Goal: Transaction & Acquisition: Purchase product/service

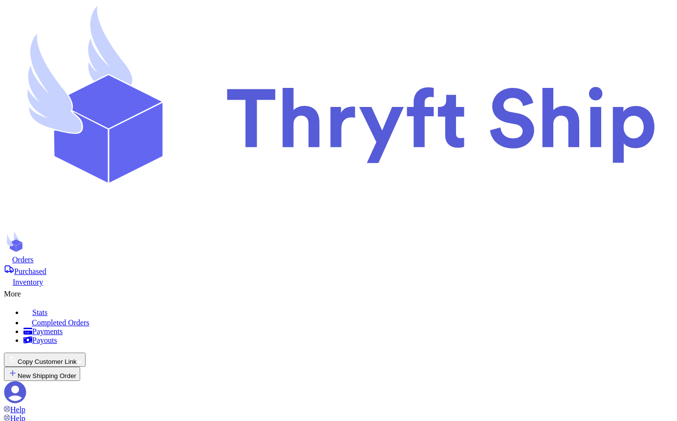
scroll to position [487, 0]
drag, startPoint x: 213, startPoint y: 150, endPoint x: 294, endPoint y: 154, distance: 81.2
copy p "You'll receive less per sale"
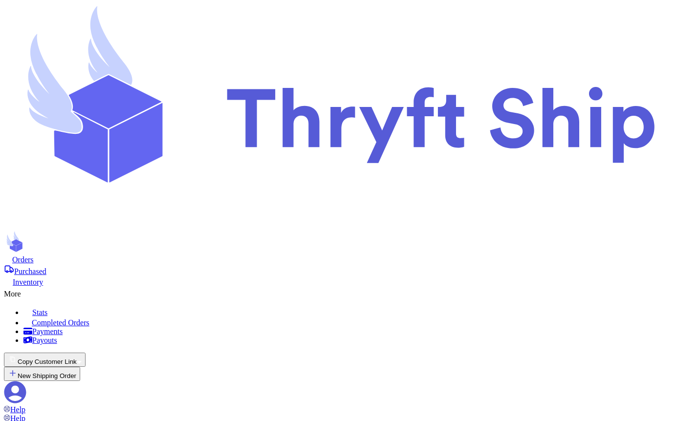
type input "1"
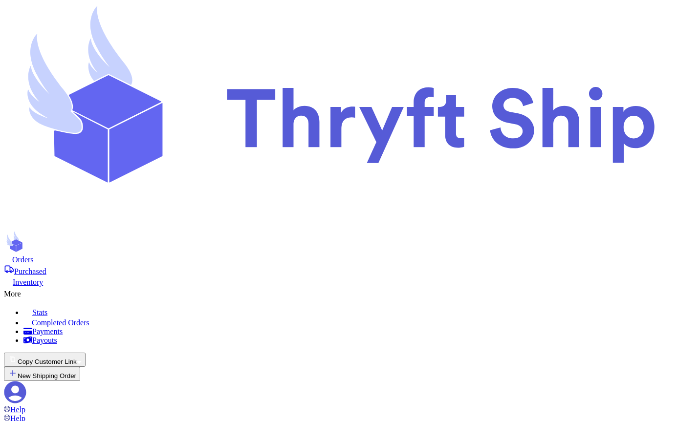
scroll to position [216, 0]
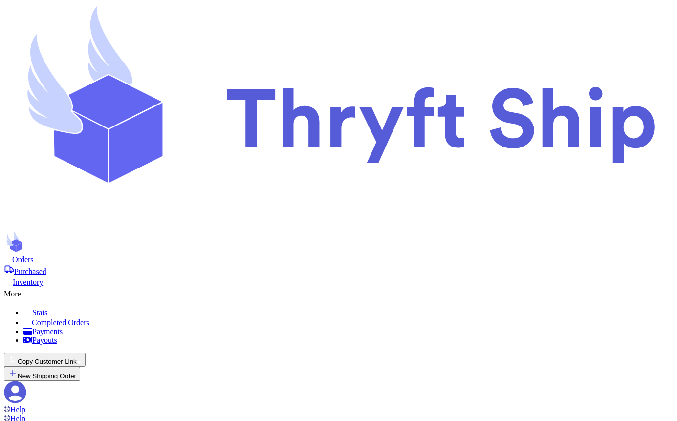
type input "1"
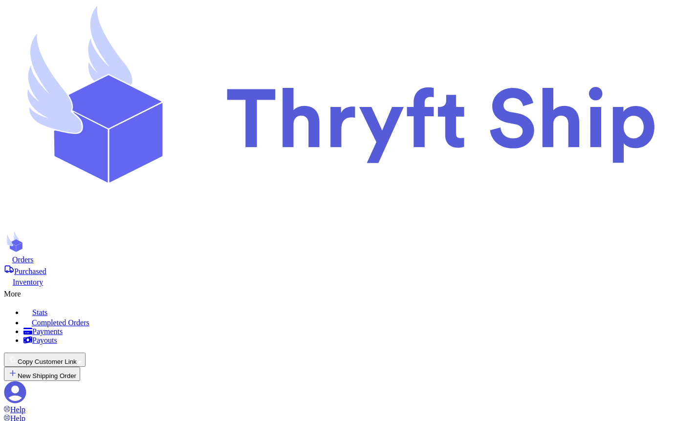
scroll to position [628, 0]
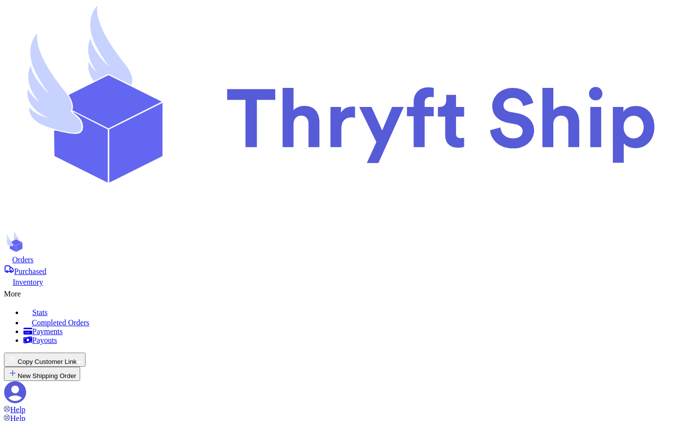
checkbox input "true"
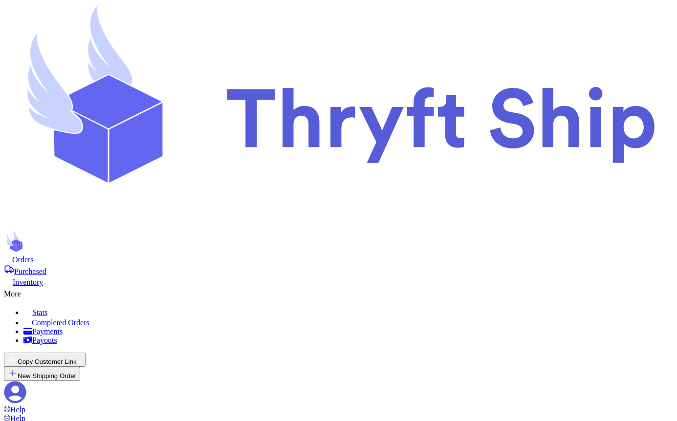
checkbox input "true"
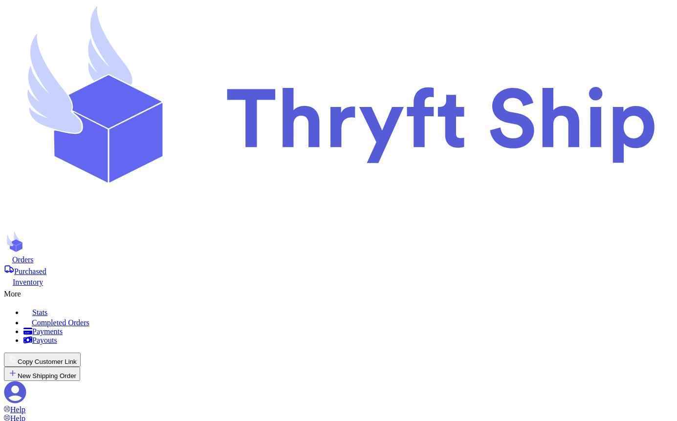
checkbox input "true"
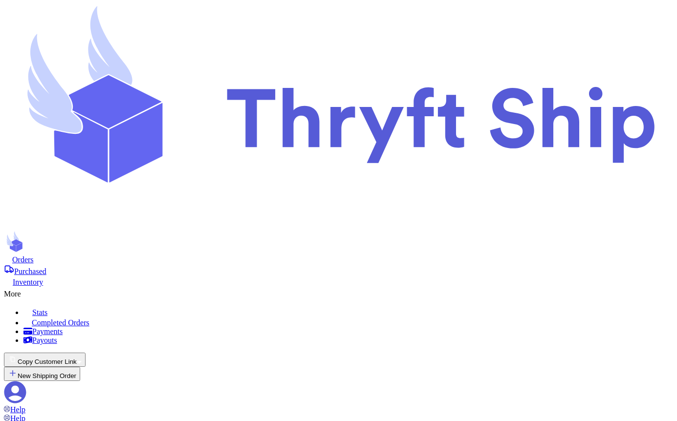
checkbox input "true"
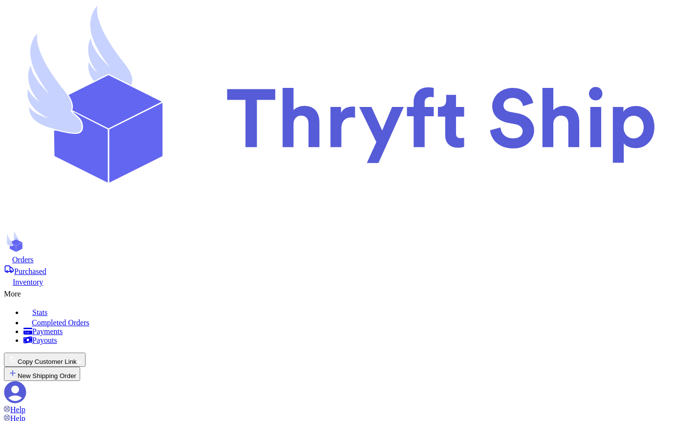
drag, startPoint x: 180, startPoint y: 204, endPoint x: 462, endPoint y: 213, distance: 282.0
copy p "Payments are currently enabled. Customers can pay through your Thryft Ship link."
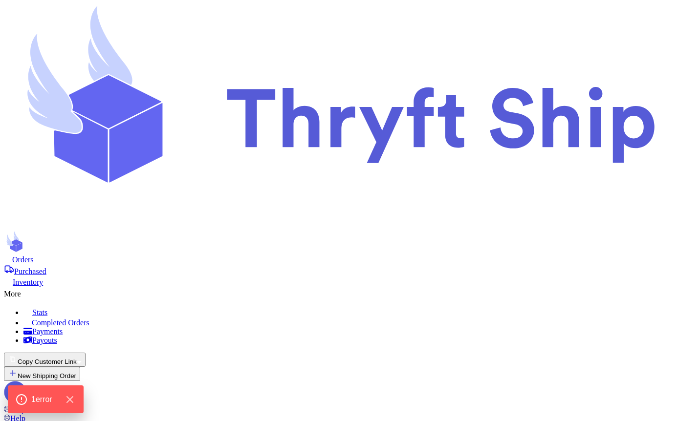
checkbox input "true"
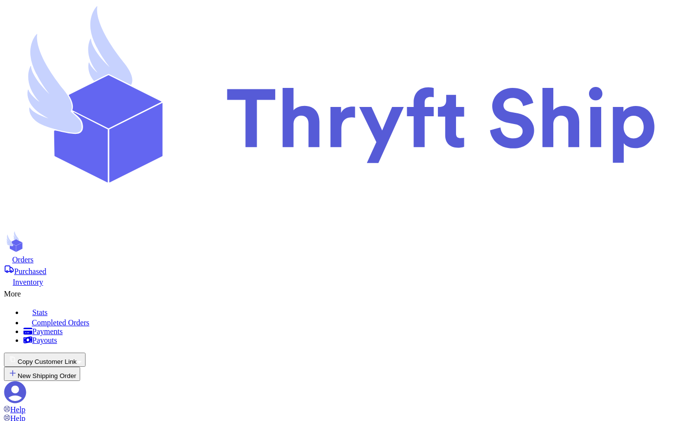
scroll to position [346, 0]
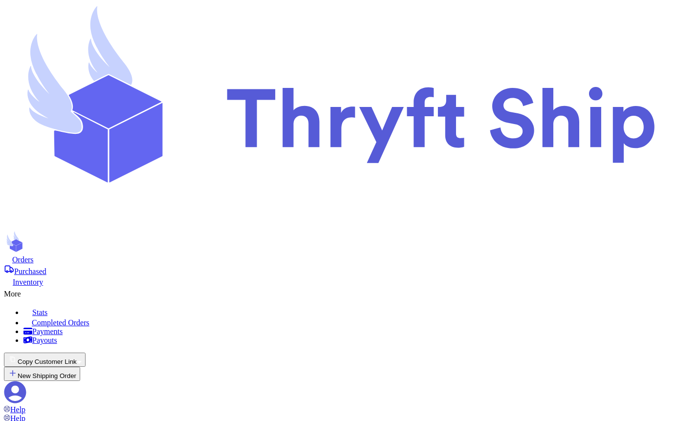
checkbox input "true"
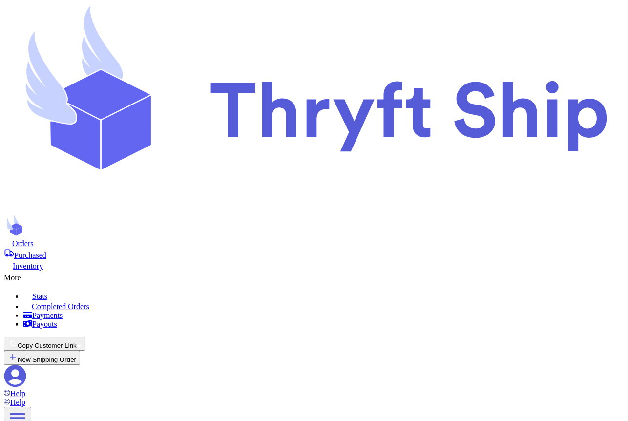
scroll to position [445, 0]
type input "5"
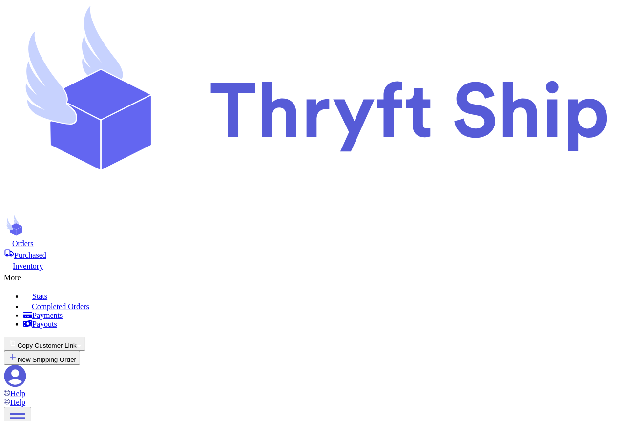
scroll to position [440, 0]
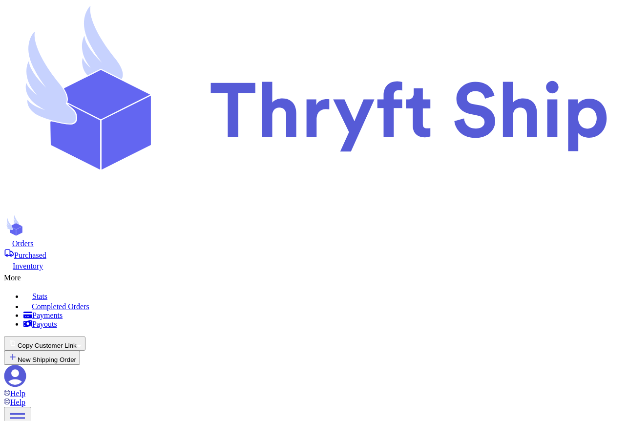
checkbox input "true"
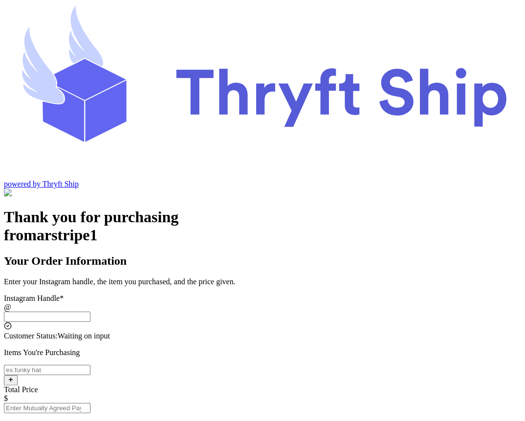
click at [90, 312] on input "Instagram Handle *" at bounding box center [47, 317] width 86 height 10
type input "stripecustomer"
type input "[GEOGRAPHIC_DATA]"
type input "84124"
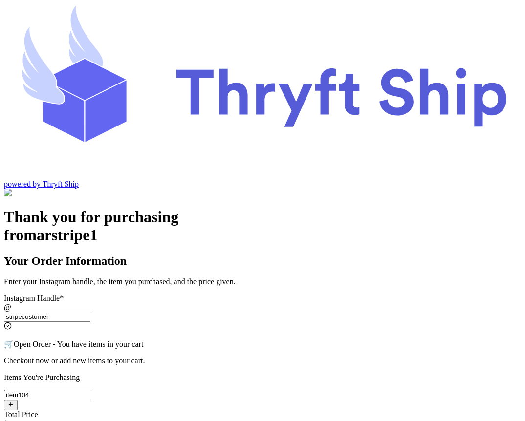
type input "item104"
type input "5"
